Goal: Task Accomplishment & Management: Manage account settings

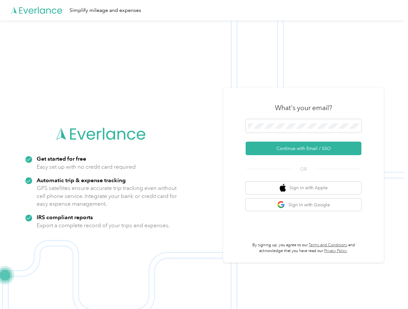
click at [204, 154] on img at bounding box center [202, 175] width 405 height 309
click at [204, 10] on div "Simplify mileage and expenses" at bounding box center [202, 10] width 405 height 21
click at [306, 148] on button "Continue with Email / SSO" at bounding box center [304, 149] width 116 height 14
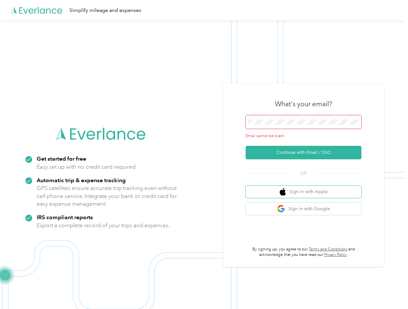
click at [306, 188] on button "Sign in with Apple" at bounding box center [304, 192] width 116 height 13
click at [306, 205] on button "Sign in with Google" at bounding box center [304, 208] width 116 height 13
